Goal: Complete application form

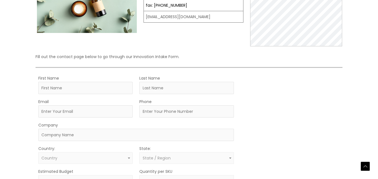
scroll to position [106, 0]
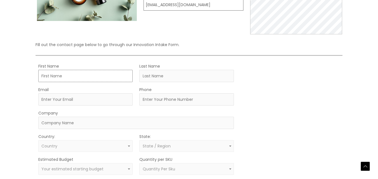
click at [61, 77] on input "First Name" at bounding box center [85, 76] width 95 height 12
type input "[PERSON_NAME]"
type input "Miles"
click at [52, 98] on input "Email" at bounding box center [85, 99] width 95 height 12
type input "[EMAIL_ADDRESS][DOMAIN_NAME]"
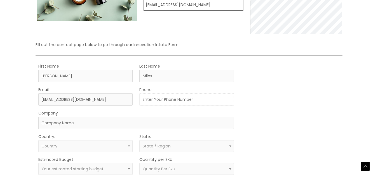
click at [156, 100] on input "Phone" at bounding box center [186, 99] width 95 height 12
type input "[PHONE_NUMBER]"
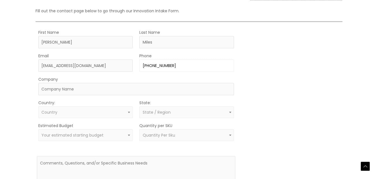
scroll to position [147, 0]
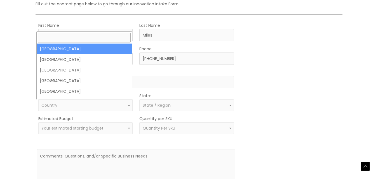
click at [120, 105] on span "Country" at bounding box center [85, 105] width 88 height 5
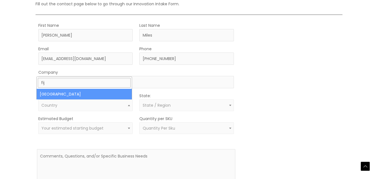
type input "fij"
select select "[GEOGRAPHIC_DATA]"
select select
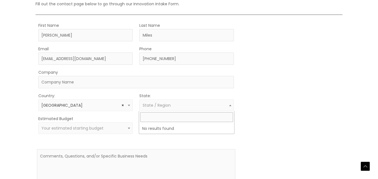
click at [160, 102] on span "State / Region" at bounding box center [186, 106] width 95 height 12
click at [256, 100] on div "MOQ TRIGGER STEP 2 TRIGGER" at bounding box center [291, 115] width 99 height 186
click at [157, 106] on span "State / Region" at bounding box center [157, 106] width 28 height 6
type input "Taveuni"
click at [233, 148] on form "First Name [PERSON_NAME] Last Name [PERSON_NAME] Email [EMAIL_ADDRESS][DOMAIN_N…" at bounding box center [136, 115] width 198 height 186
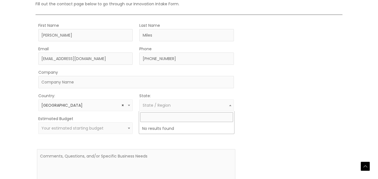
click at [225, 104] on span "State / Region" at bounding box center [187, 105] width 88 height 5
type input "n"
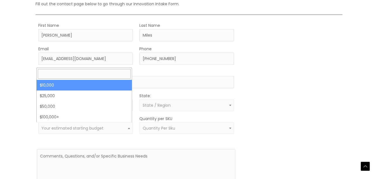
click at [120, 127] on span "Your estimated starting budget" at bounding box center [85, 128] width 88 height 5
select select "10000"
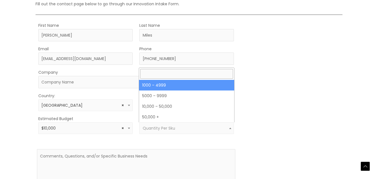
click at [168, 128] on span "Quantity Per Sku" at bounding box center [159, 129] width 32 height 6
select select "10"
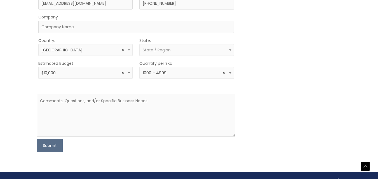
scroll to position [203, 0]
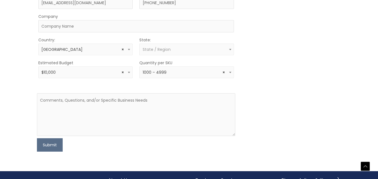
click at [270, 55] on div "MOQ TRIGGER STEP 2 TRIGGER" at bounding box center [291, 59] width 99 height 186
click at [196, 100] on textarea at bounding box center [136, 114] width 198 height 43
paste textarea "My name is [PERSON_NAME], and I came across your products online, which caught …"
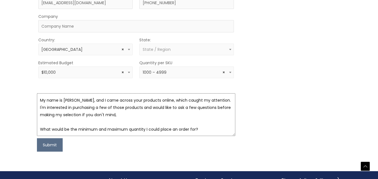
scroll to position [55, 0]
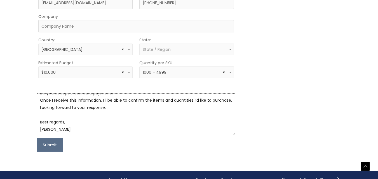
type textarea "My name is [PERSON_NAME], and I came across your products online, which caught …"
click at [253, 90] on div "MOQ TRIGGER STEP 2 TRIGGER" at bounding box center [291, 59] width 99 height 186
click at [185, 27] on input "Company" at bounding box center [136, 26] width 196 height 12
type input "Walk in store"
click at [269, 26] on div "MOQ TRIGGER STEP 2 TRIGGER" at bounding box center [291, 59] width 99 height 186
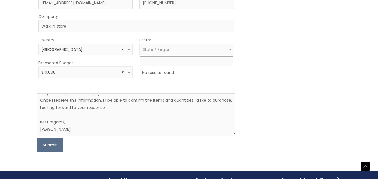
click at [232, 51] on span at bounding box center [230, 49] width 7 height 7
click at [252, 47] on div "MOQ TRIGGER STEP 2 TRIGGER" at bounding box center [291, 59] width 99 height 186
click at [225, 49] on span "State / Region" at bounding box center [187, 49] width 88 height 5
type input "K"
type input "[US_STATE]"
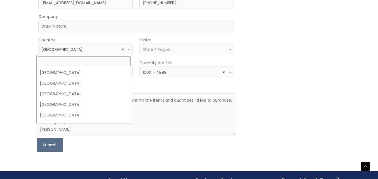
click at [108, 51] on span "× [GEOGRAPHIC_DATA]" at bounding box center [85, 49] width 88 height 5
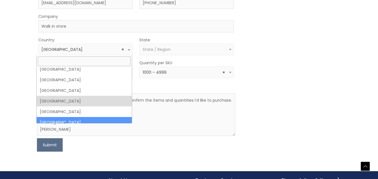
select select "[GEOGRAPHIC_DATA]"
select select
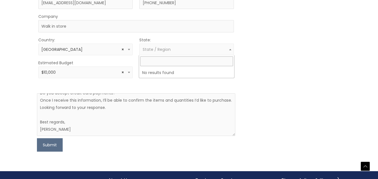
click at [180, 48] on span "State / Region" at bounding box center [187, 49] width 88 height 5
type input "m"
click at [109, 52] on span "× [GEOGRAPHIC_DATA]" at bounding box center [85, 49] width 88 height 5
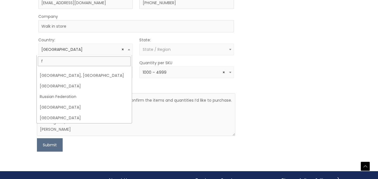
scroll to position [0, 0]
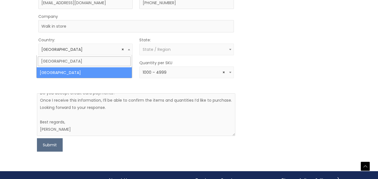
type input "[GEOGRAPHIC_DATA]"
select select "[GEOGRAPHIC_DATA]"
select select
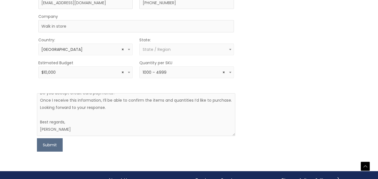
click at [254, 47] on div "MOQ TRIGGER STEP 2 TRIGGER" at bounding box center [291, 59] width 99 height 186
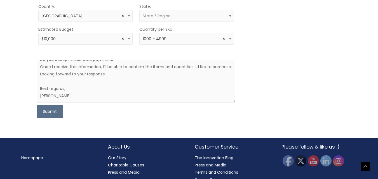
scroll to position [246, 0]
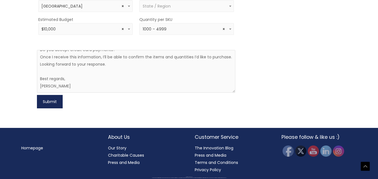
click at [57, 97] on button "Submit" at bounding box center [50, 101] width 26 height 13
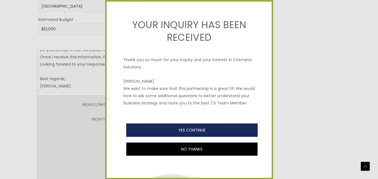
click at [186, 134] on button "YES CONTINUE" at bounding box center [191, 130] width 131 height 13
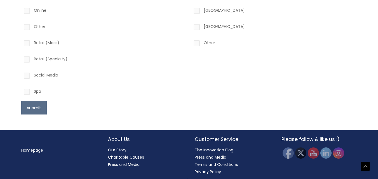
scroll to position [291, 0]
